Goal: Transaction & Acquisition: Download file/media

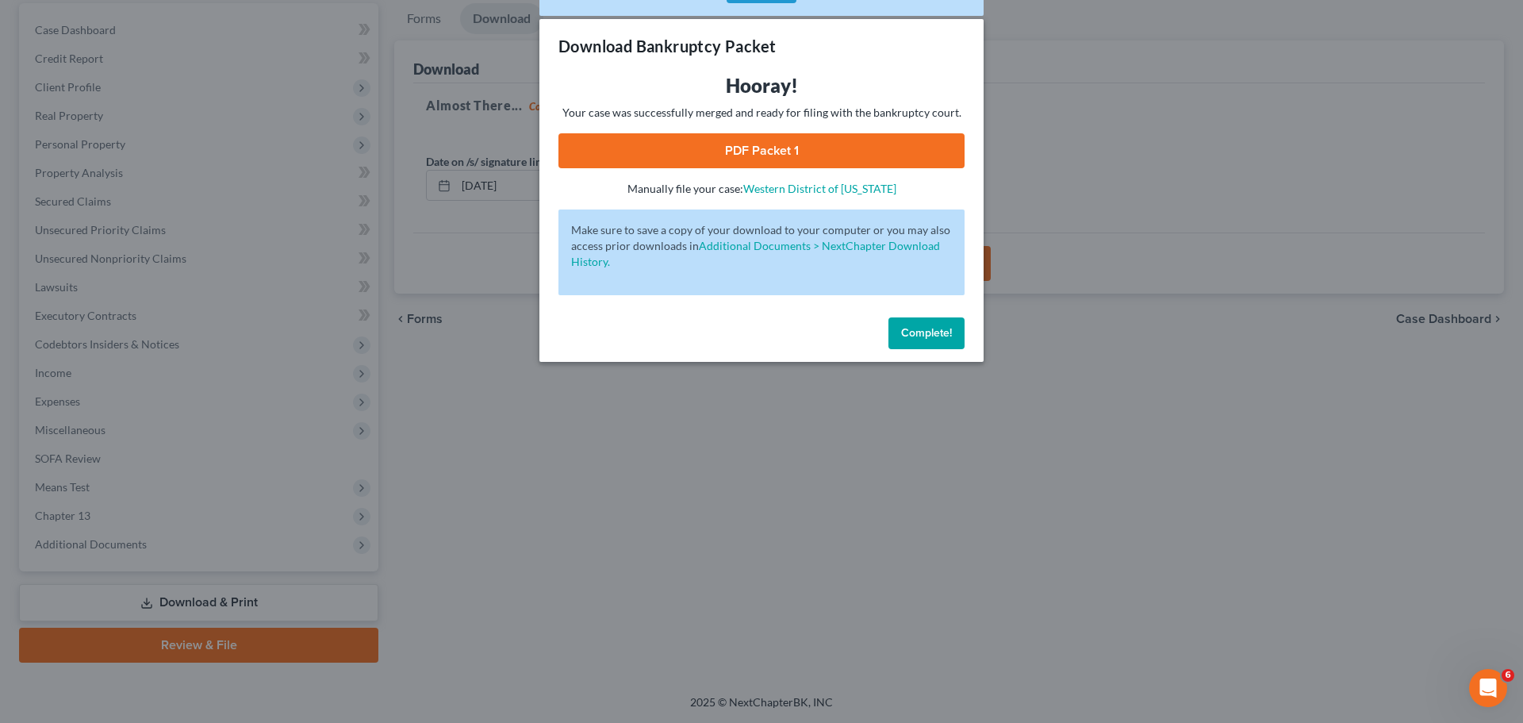
click at [915, 332] on span "Complete!" at bounding box center [926, 332] width 51 height 13
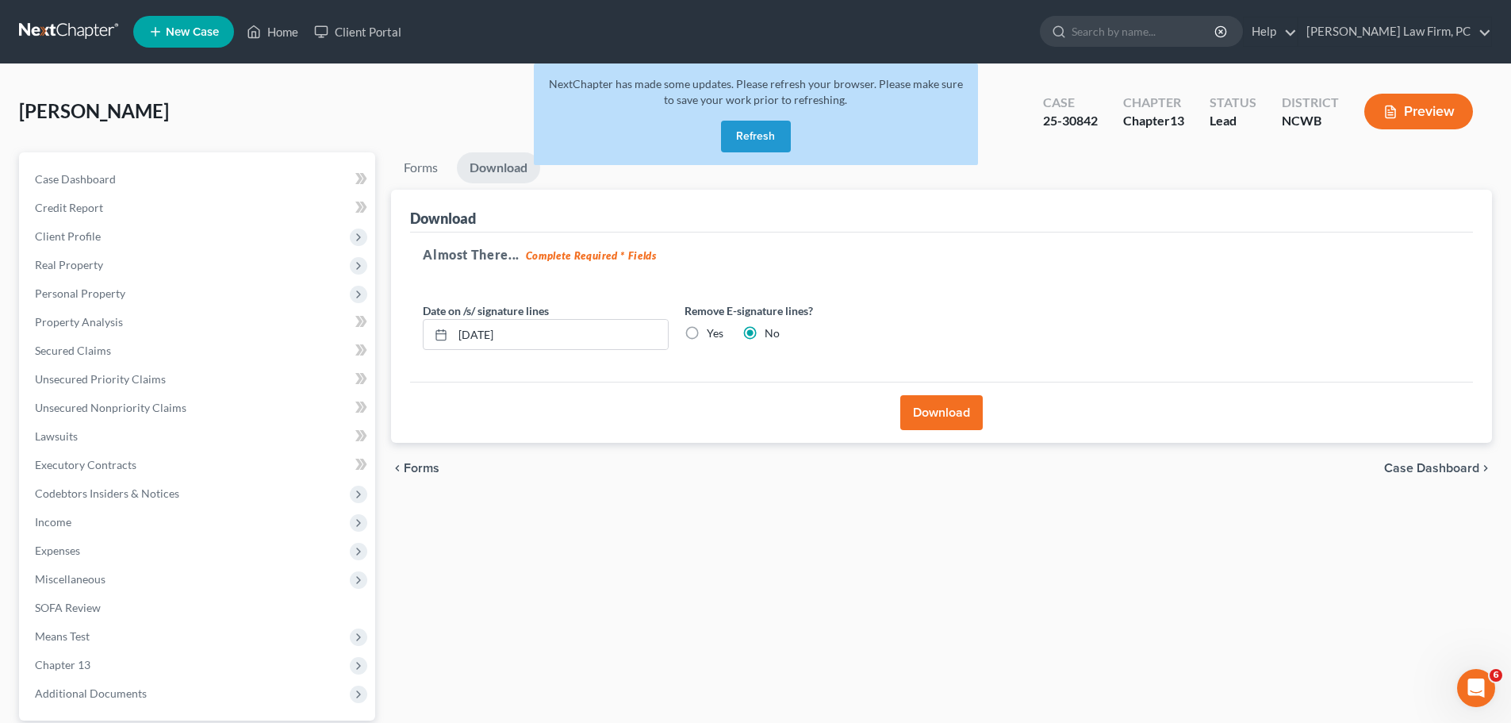
click at [427, 462] on span "Forms" at bounding box center [422, 468] width 36 height 13
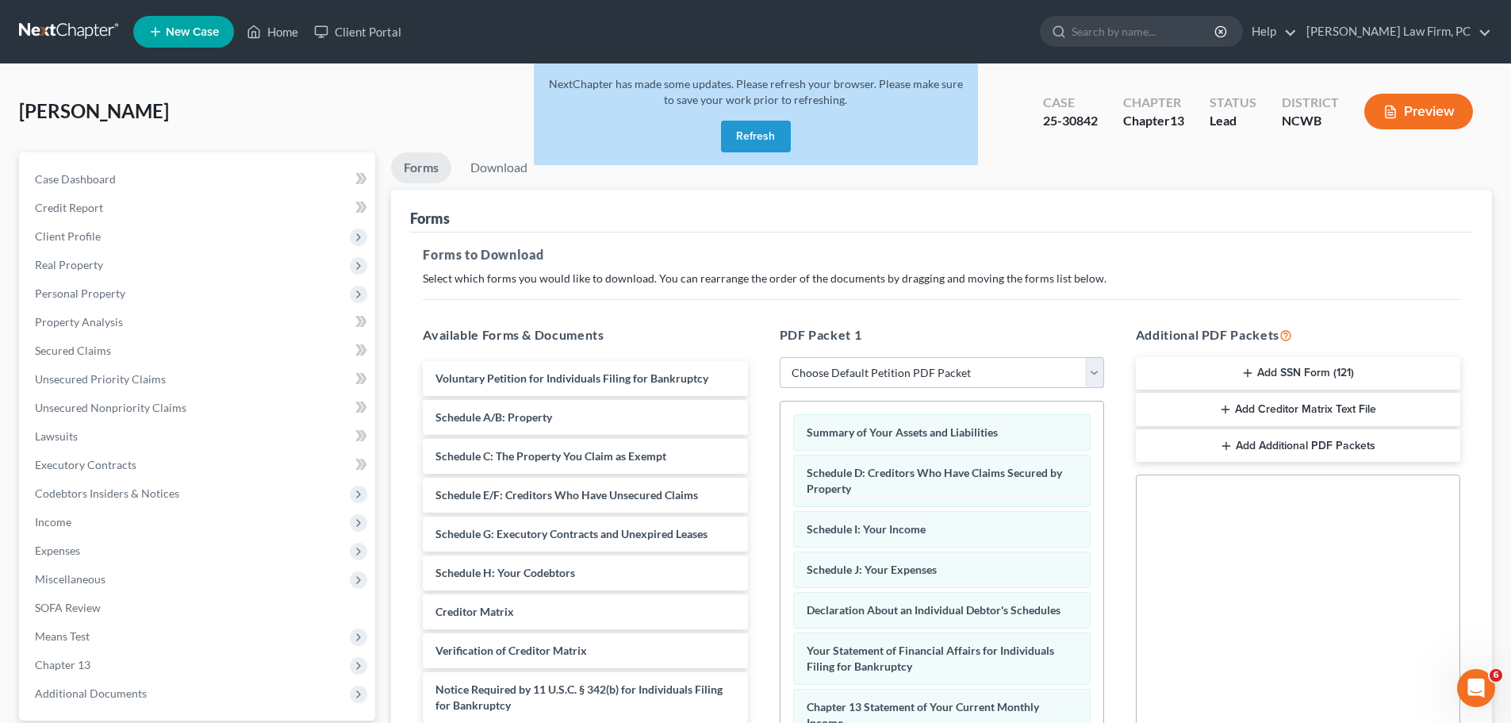
click at [873, 377] on select "Choose Default Petition PDF Packet Complete Bankruptcy Petition (all forms and …" at bounding box center [942, 373] width 324 height 32
select select "0"
click at [780, 357] on select "Choose Default Petition PDF Packet Complete Bankruptcy Petition (all forms and …" at bounding box center [942, 373] width 324 height 32
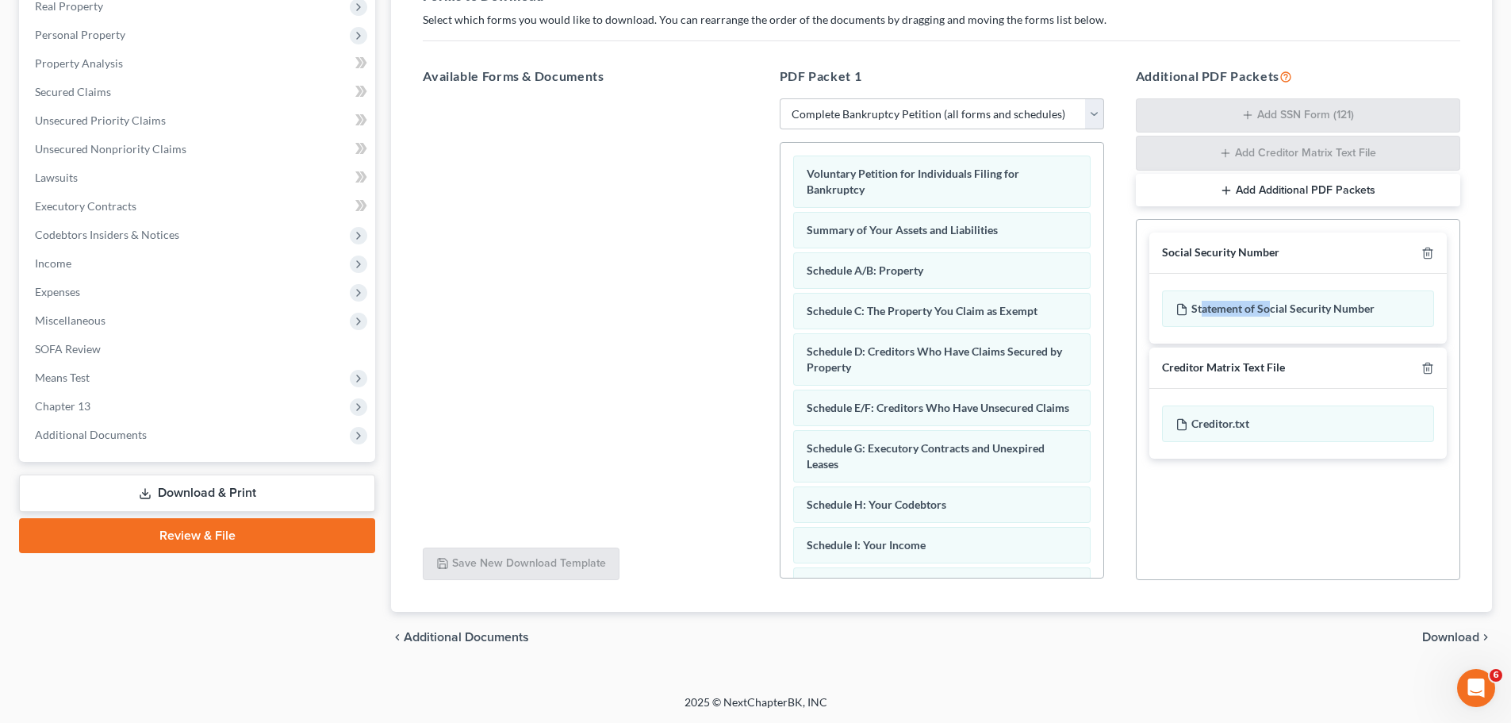
drag, startPoint x: 1268, startPoint y: 305, endPoint x: 1200, endPoint y: 336, distance: 74.9
click at [1200, 336] on div "Statement of Social Security Number" at bounding box center [1297, 309] width 297 height 70
click at [1235, 331] on div "Statement of Social Security Number" at bounding box center [1297, 309] width 297 height 70
click at [1245, 574] on div "Social Security Number Statement of Social Security Number Creditor Matrix Text…" at bounding box center [1298, 399] width 324 height 361
click at [1459, 636] on span "Download" at bounding box center [1450, 637] width 57 height 13
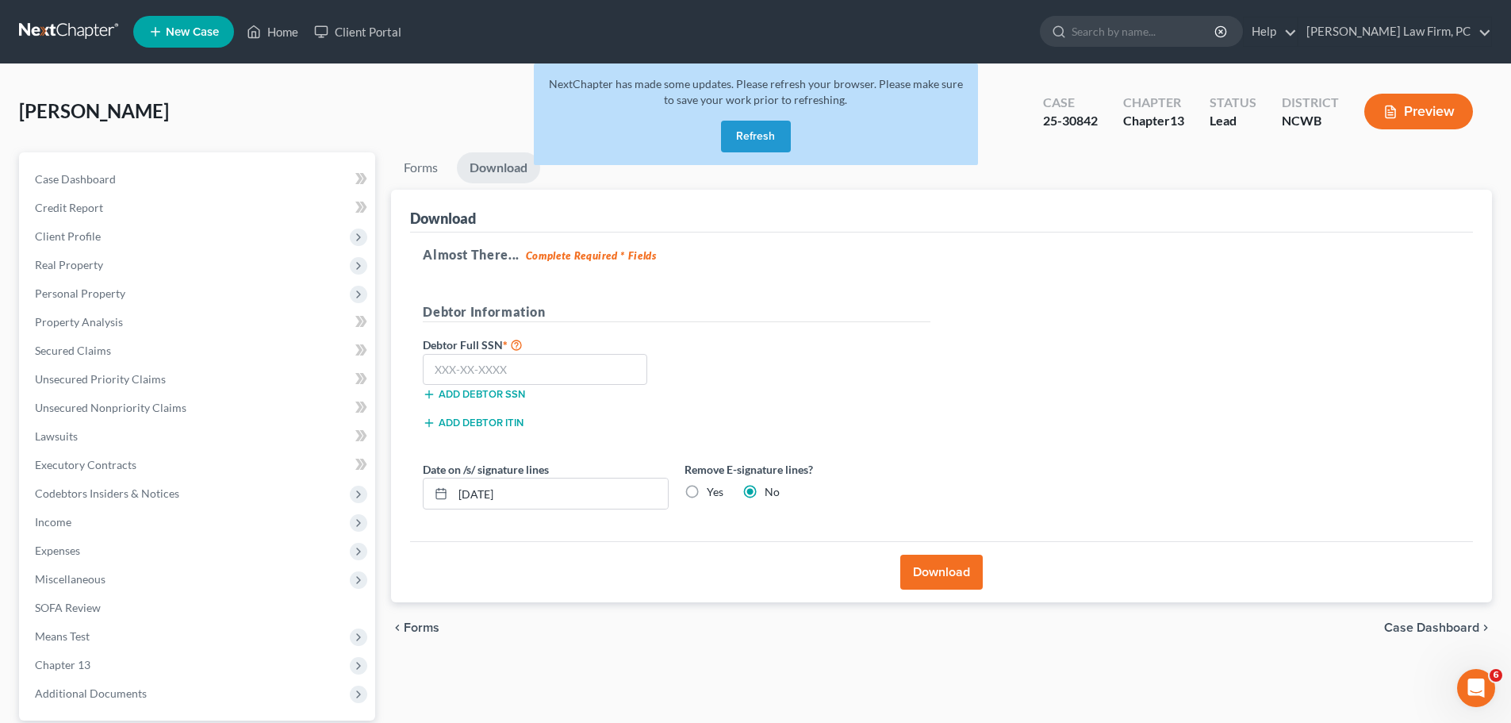
click at [756, 128] on button "Refresh" at bounding box center [756, 137] width 70 height 32
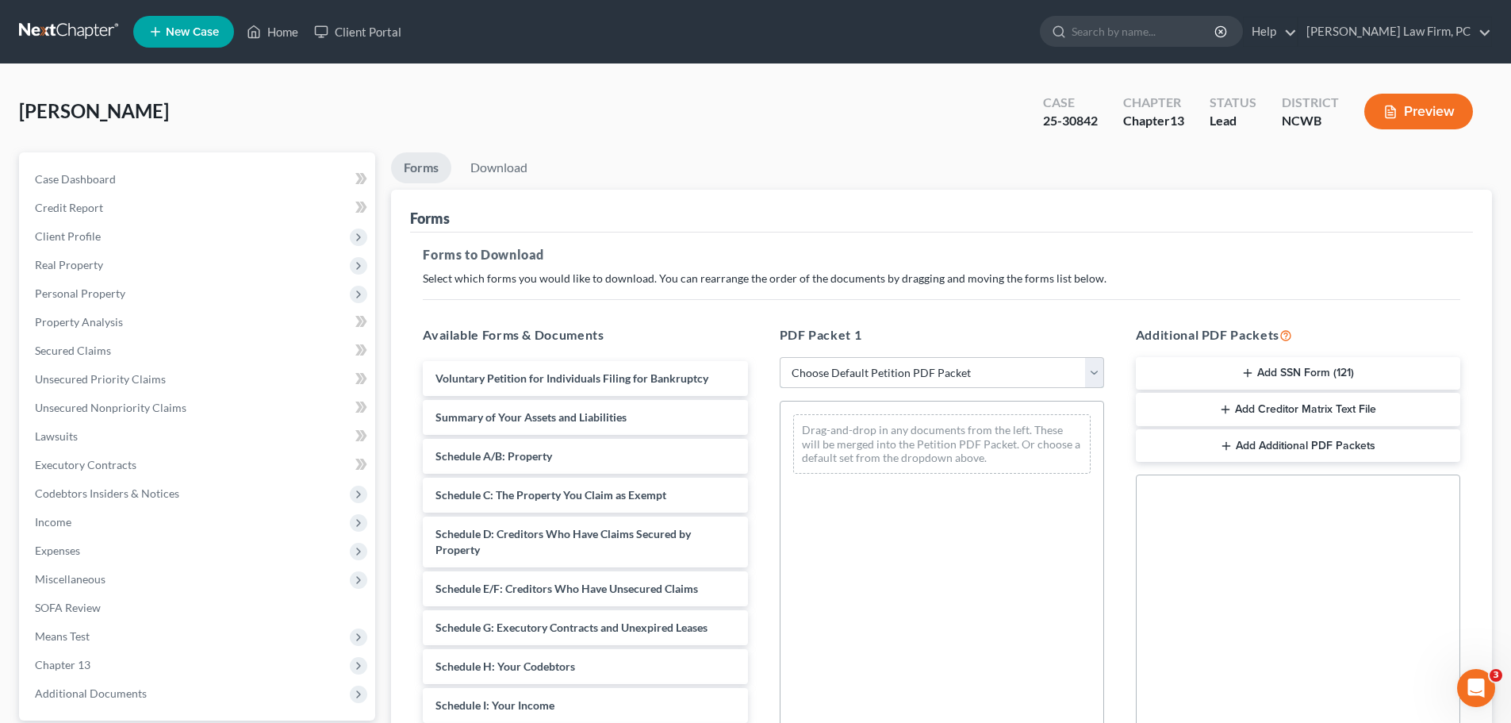
click at [999, 368] on select "Choose Default Petition PDF Packet Complete Bankruptcy Petition (all forms and …" at bounding box center [942, 373] width 324 height 32
select select "0"
click at [780, 357] on select "Choose Default Petition PDF Packet Complete Bankruptcy Petition (all forms and …" at bounding box center [942, 373] width 324 height 32
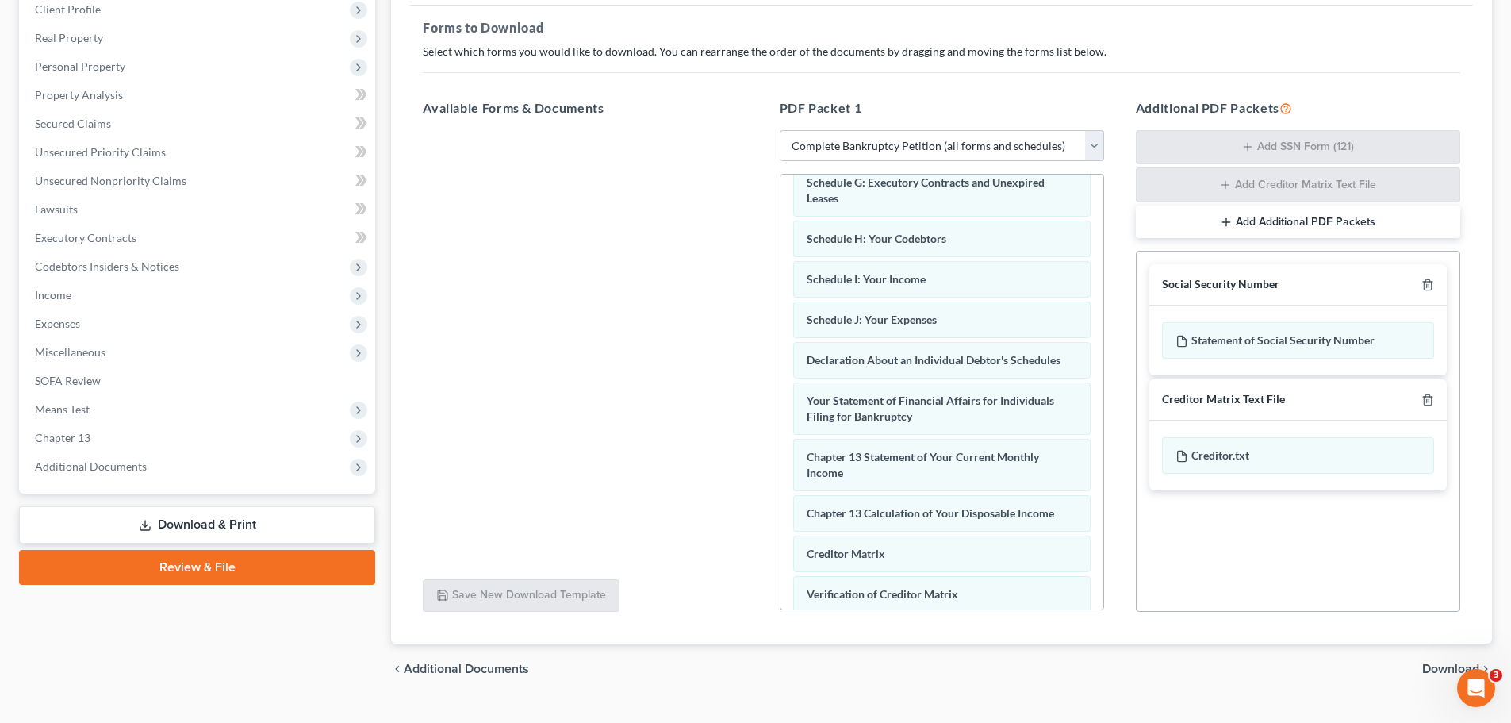
scroll to position [259, 0]
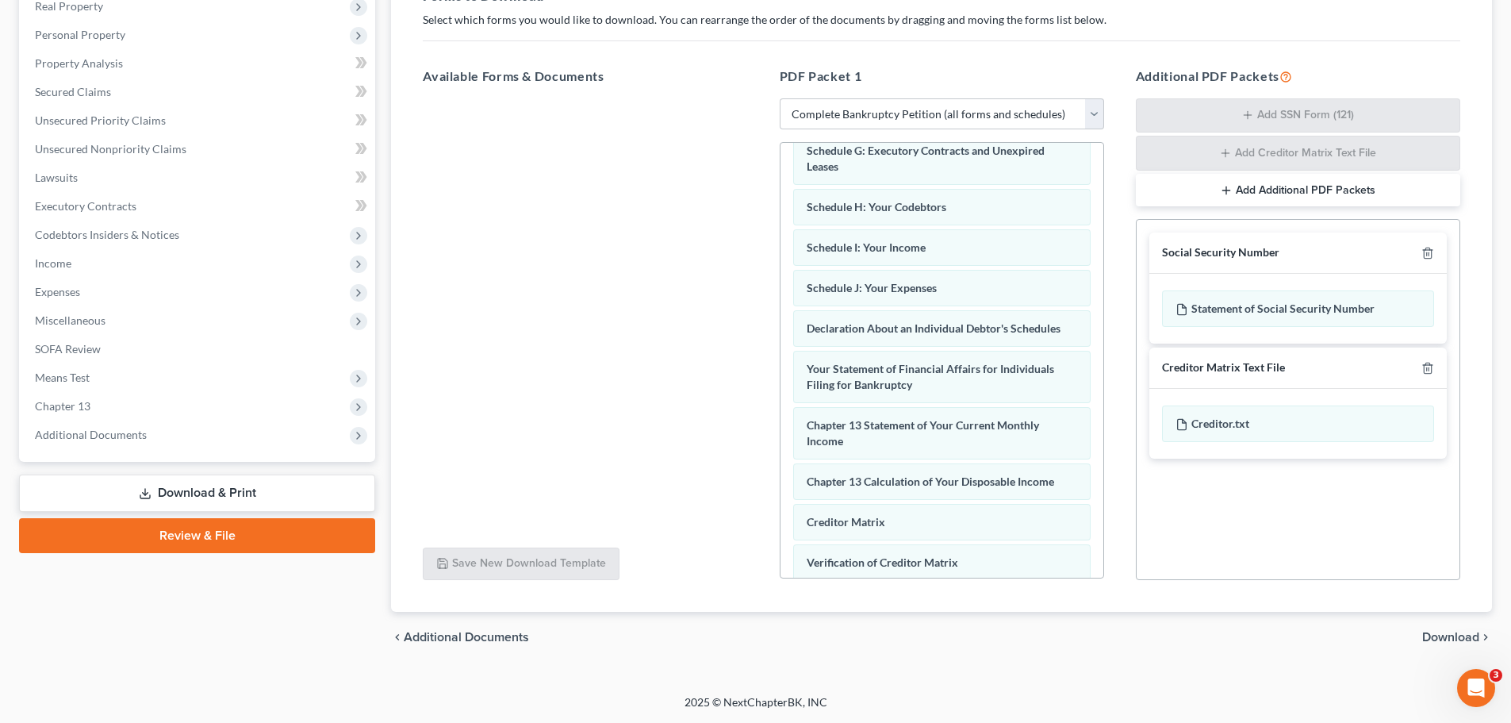
click at [1454, 633] on span "Download" at bounding box center [1450, 637] width 57 height 13
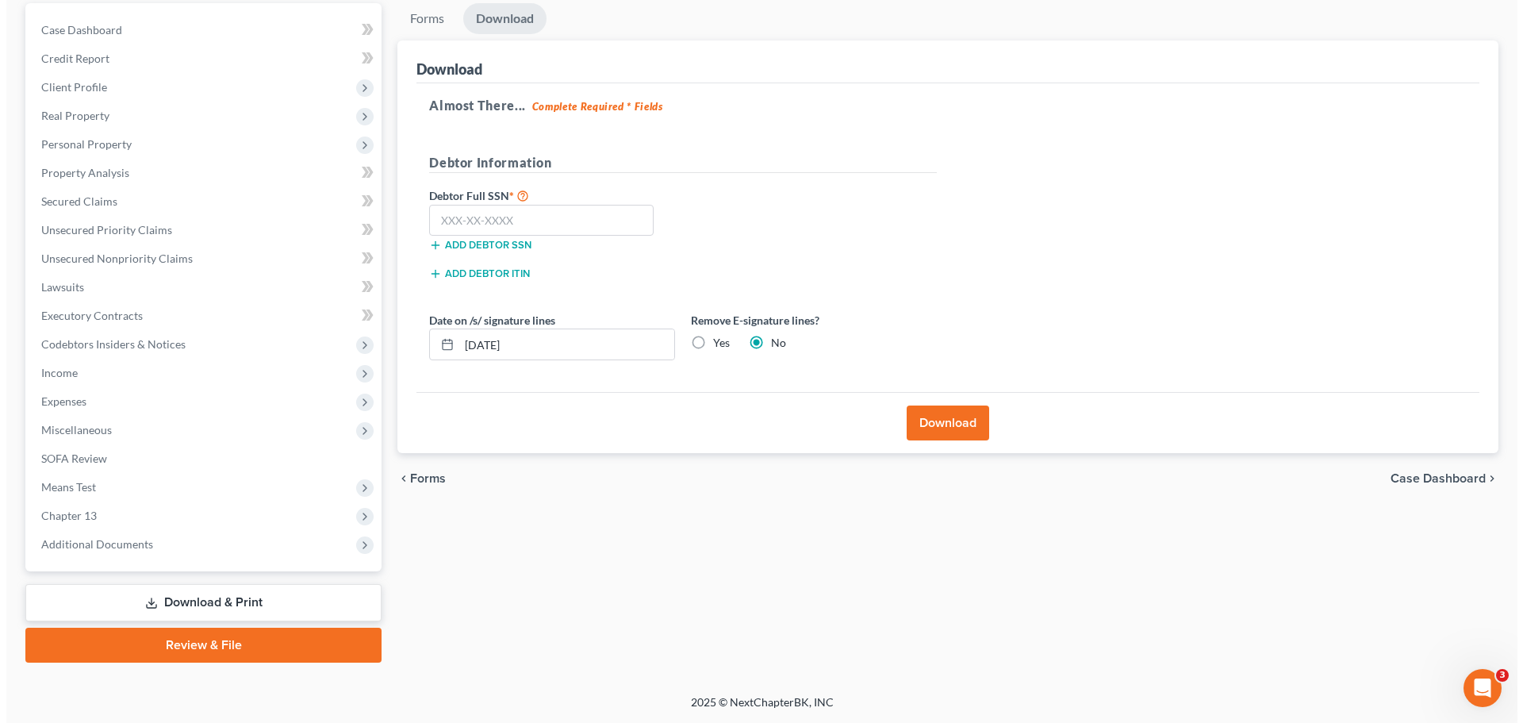
scroll to position [149, 0]
click at [707, 344] on label "Yes" at bounding box center [715, 343] width 17 height 16
click at [713, 344] on input "Yes" at bounding box center [718, 340] width 10 height 10
radio input "true"
radio input "false"
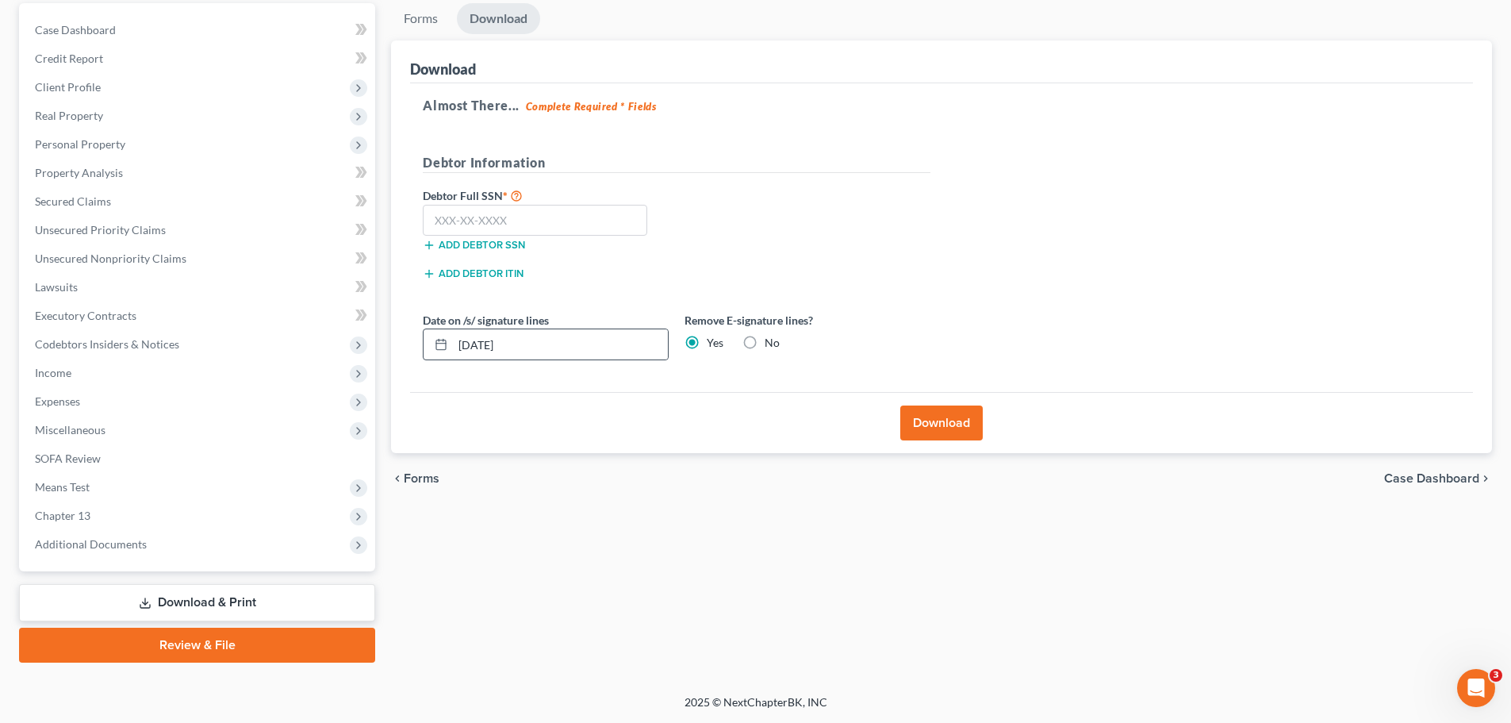
click at [434, 346] on div at bounding box center [438, 344] width 29 height 30
click at [442, 344] on icon at bounding box center [441, 344] width 13 height 13
click at [467, 343] on input "09/04/2025" at bounding box center [560, 344] width 215 height 30
click at [485, 343] on input "09/04/2025" at bounding box center [560, 344] width 215 height 30
type input "[DATE]"
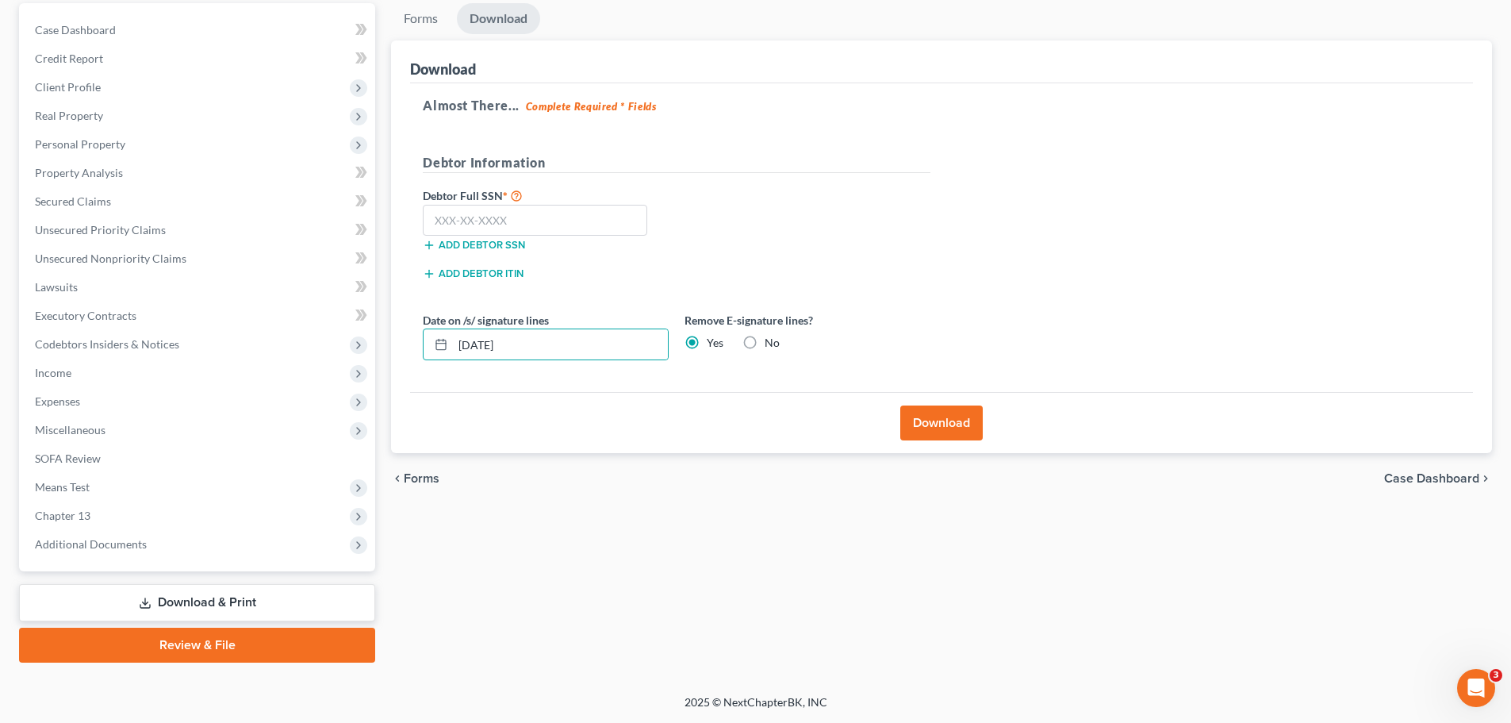
click at [946, 413] on button "Download" at bounding box center [941, 422] width 82 height 35
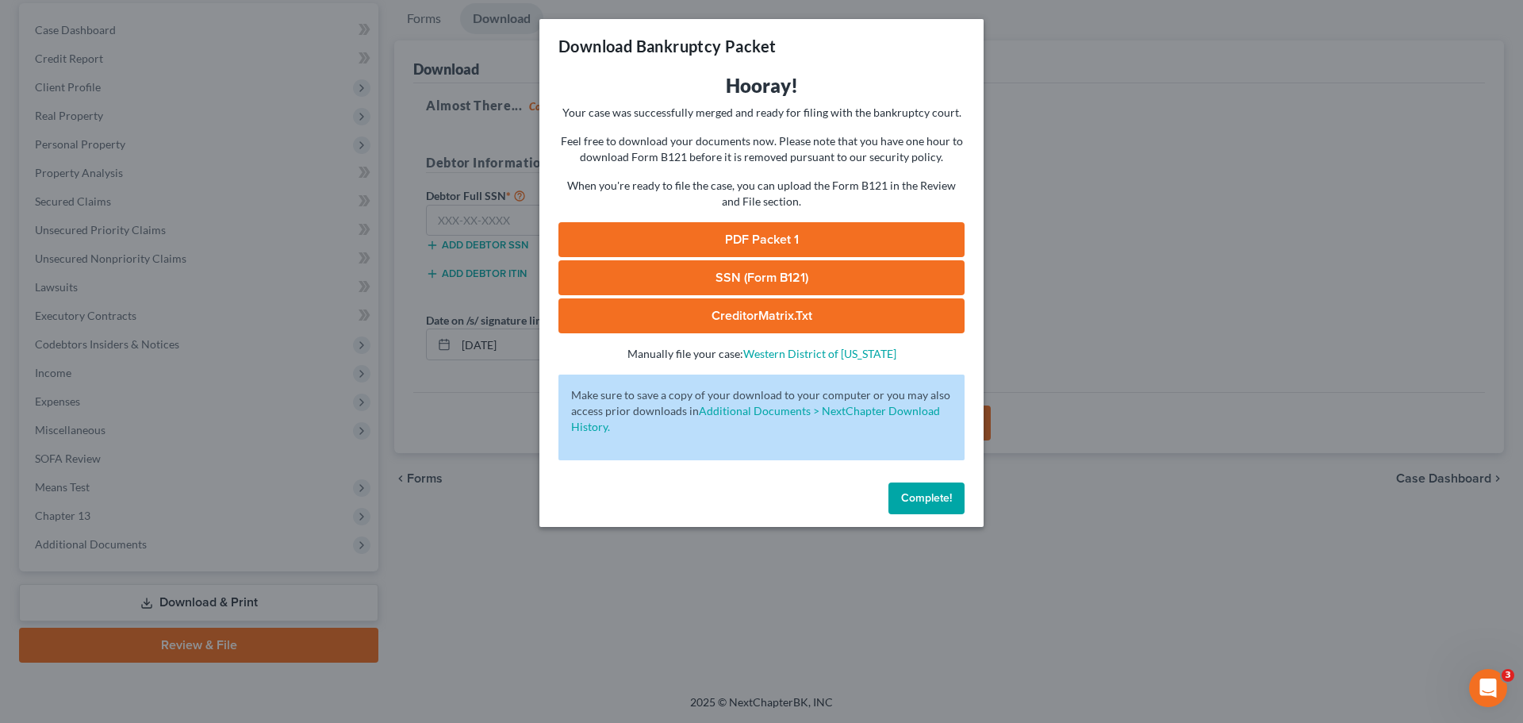
click at [788, 236] on link "PDF Packet 1" at bounding box center [761, 239] width 406 height 35
